Goal: Task Accomplishment & Management: Manage account settings

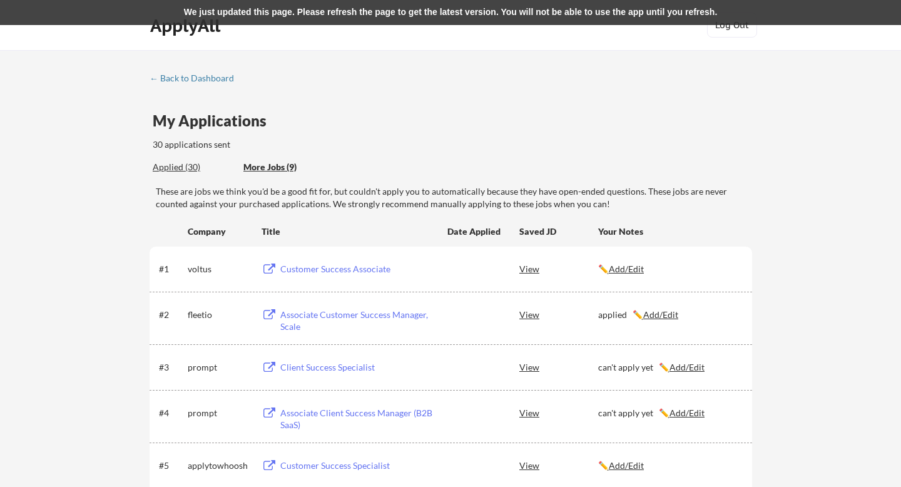
scroll to position [25, 0]
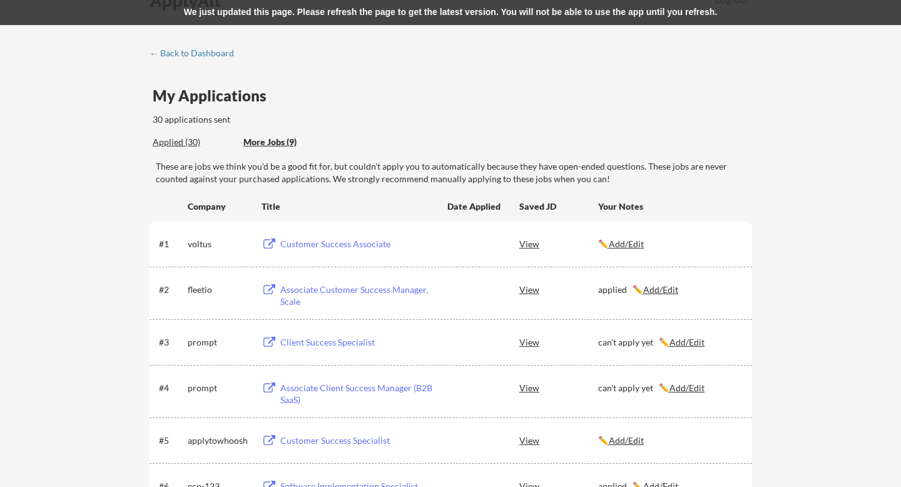
click at [188, 138] on div "Applied (30)" at bounding box center [193, 142] width 81 height 13
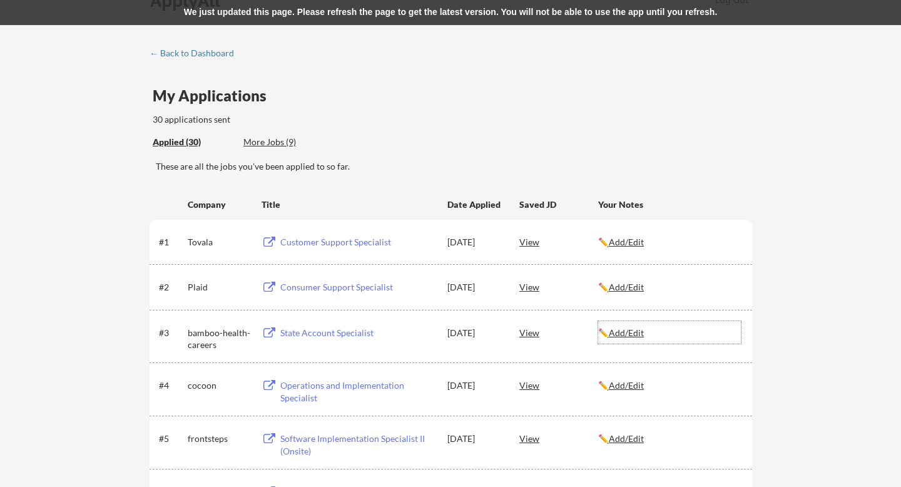
click at [629, 331] on u "Add/Edit" at bounding box center [626, 332] width 35 height 11
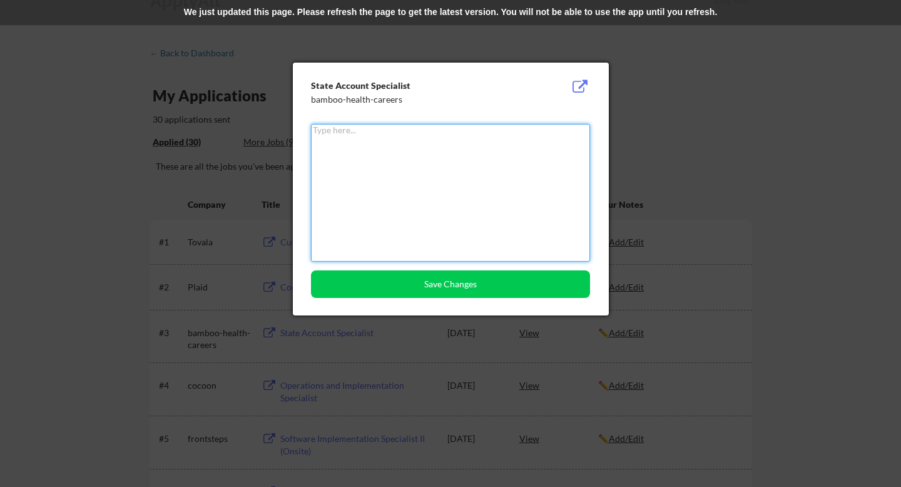
type textarea "m"
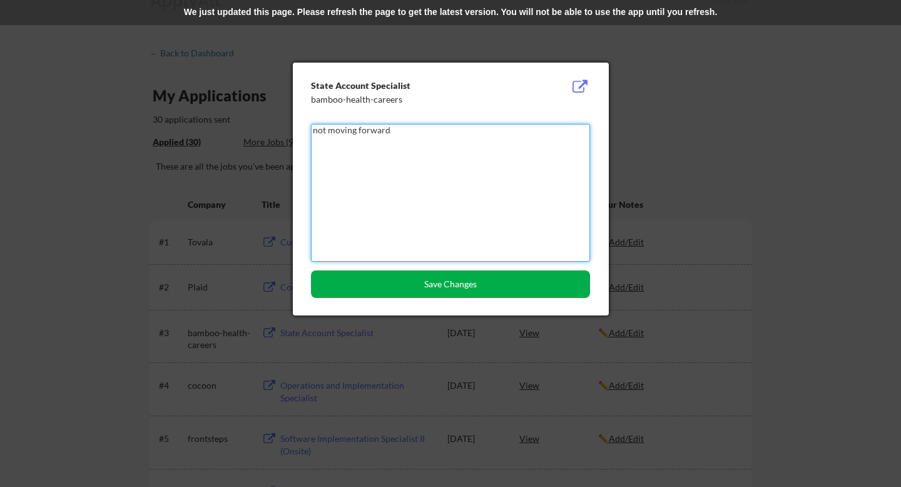
type textarea "not moving forward"
click at [499, 292] on button "Save Changes" at bounding box center [450, 284] width 279 height 28
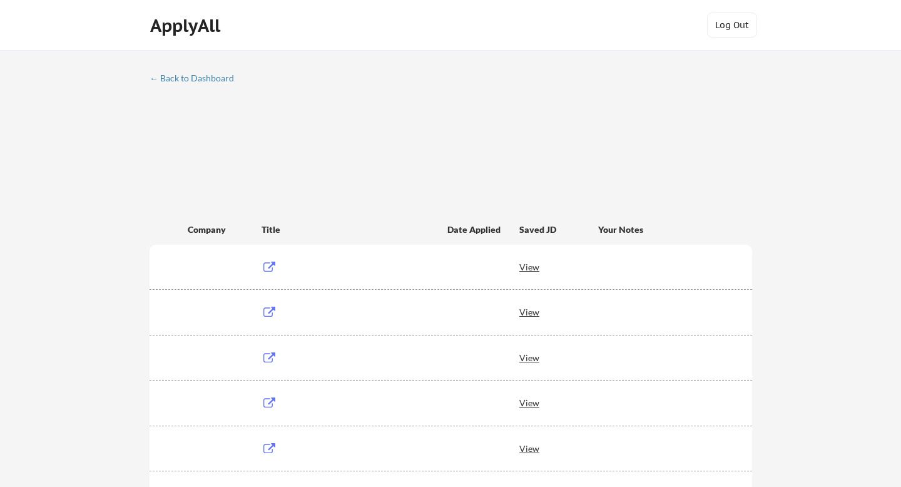
scroll to position [25, 0]
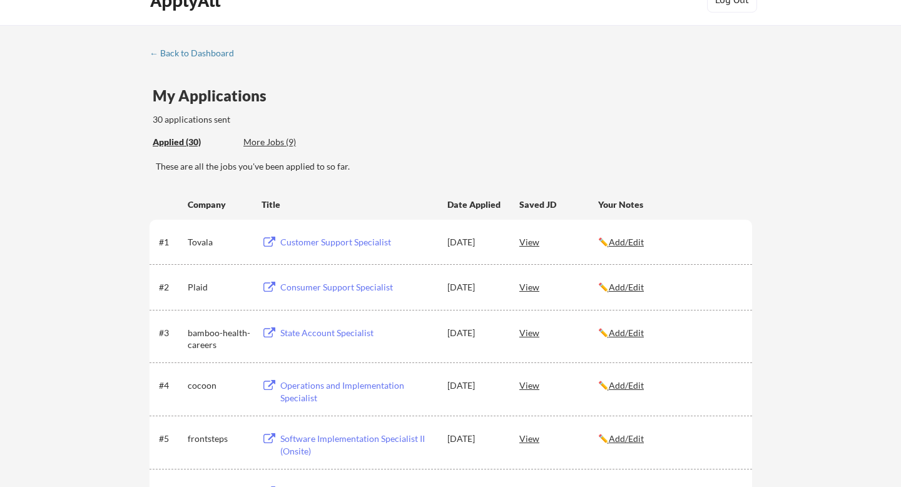
click at [617, 333] on u "Add/Edit" at bounding box center [626, 332] width 35 height 11
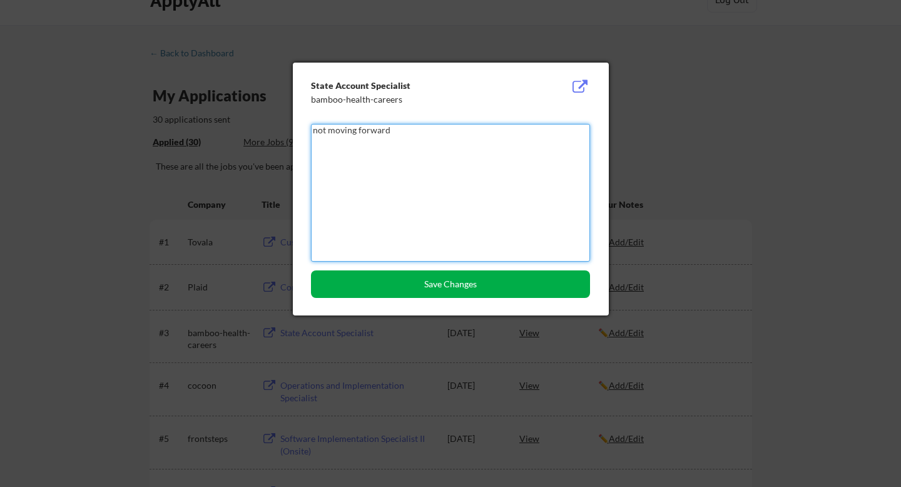
type textarea "not moving forward"
click at [474, 286] on button "Save Changes" at bounding box center [450, 284] width 279 height 28
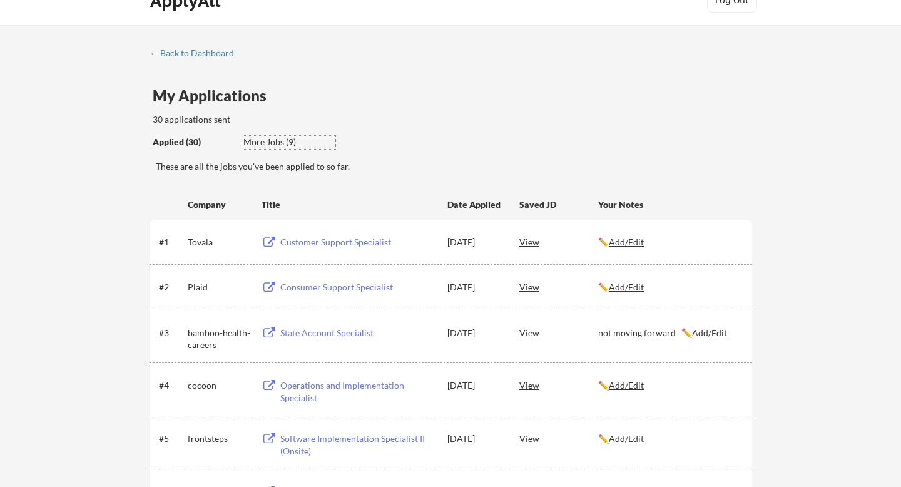
click at [261, 141] on div "More Jobs (9)" at bounding box center [289, 142] width 92 height 13
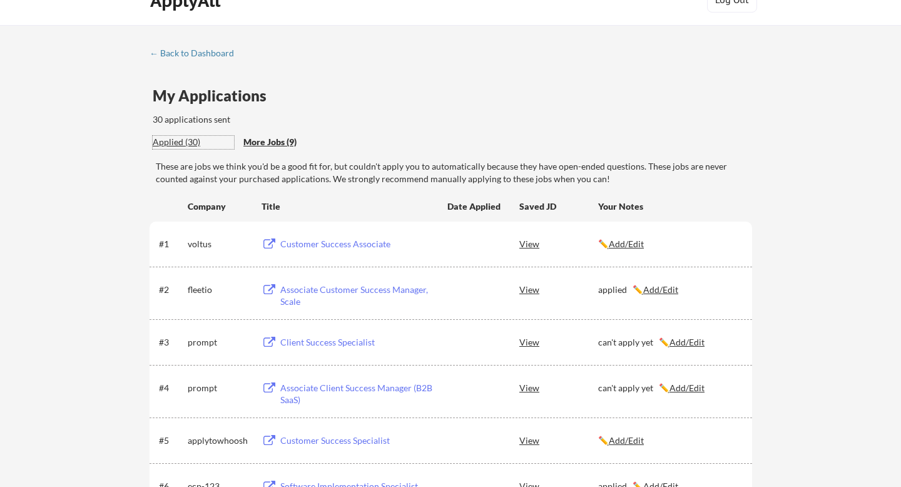
click at [178, 139] on div "Applied (30)" at bounding box center [193, 142] width 81 height 13
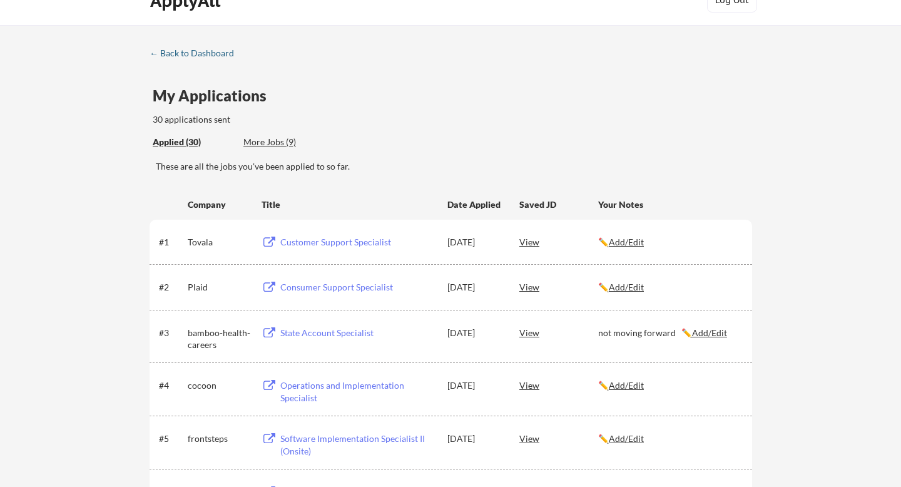
click at [175, 51] on div "← Back to Dashboard" at bounding box center [197, 53] width 94 height 9
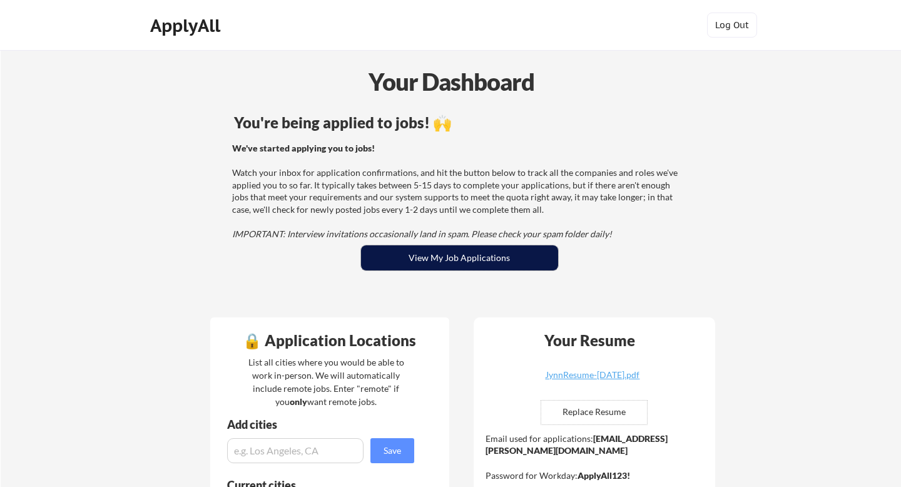
click at [441, 255] on button "View My Job Applications" at bounding box center [459, 257] width 197 height 25
